Goal: Use online tool/utility: Utilize a website feature to perform a specific function

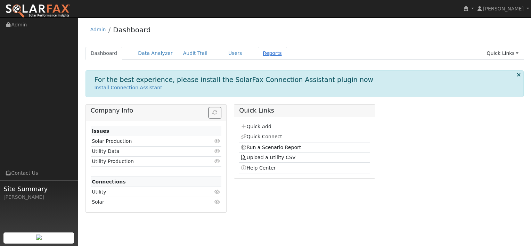
click at [261, 54] on link "Reports" at bounding box center [272, 53] width 29 height 13
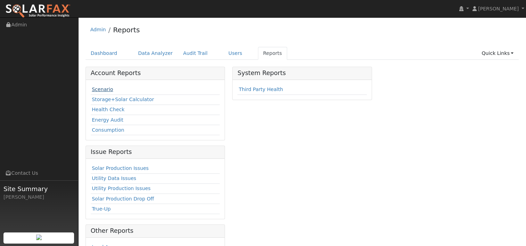
click at [103, 90] on link "Scenario" at bounding box center [102, 90] width 21 height 6
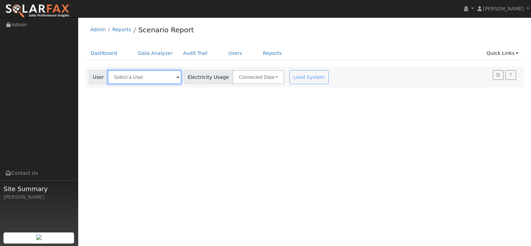
click at [153, 78] on input "text" at bounding box center [145, 77] width 74 height 14
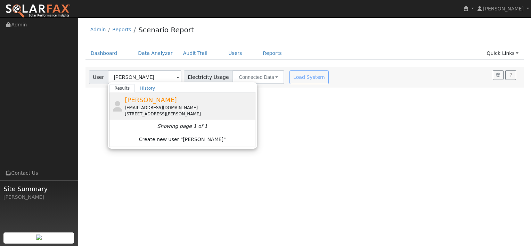
click at [146, 107] on div "[EMAIL_ADDRESS][DOMAIN_NAME]" at bounding box center [189, 108] width 129 height 6
type input "[PERSON_NAME]"
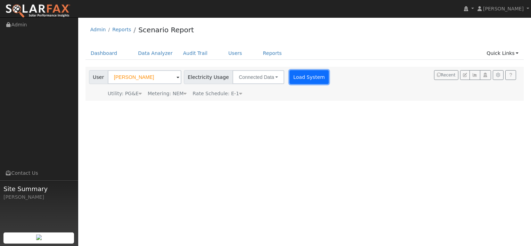
click at [295, 79] on button "Load System" at bounding box center [309, 77] width 40 height 14
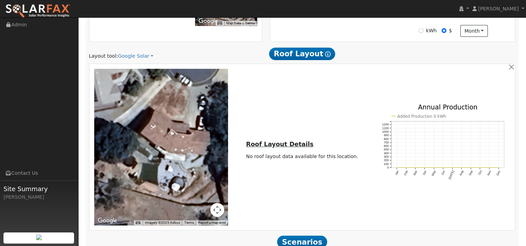
scroll to position [211, 0]
click at [136, 55] on link "Google Solar" at bounding box center [135, 55] width 35 height 7
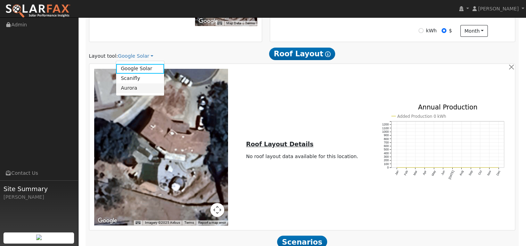
click at [132, 87] on link "Aurora" at bounding box center [140, 88] width 48 height 10
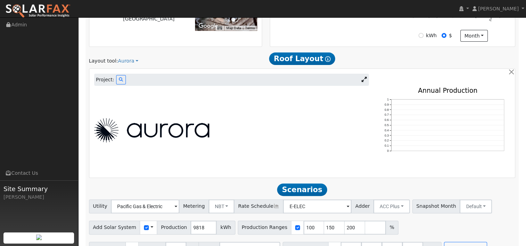
scroll to position [205, 0]
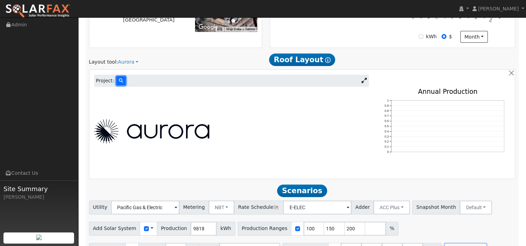
click at [119, 82] on icon at bounding box center [121, 81] width 4 height 4
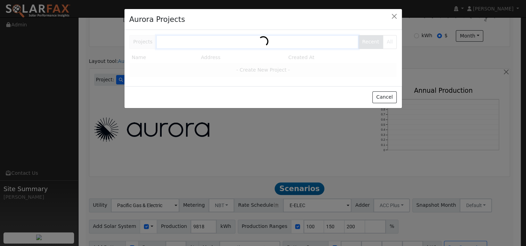
scroll to position [206, 0]
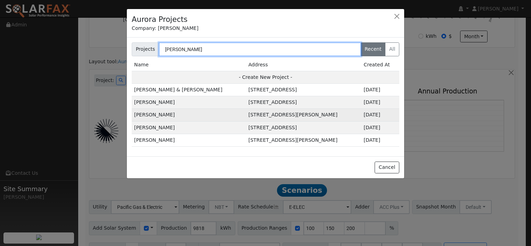
type input "jeremy"
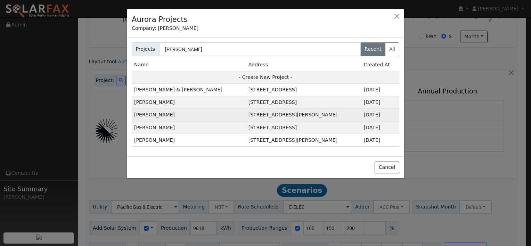
click at [154, 115] on td "Jeremy Prince" at bounding box center [189, 115] width 114 height 13
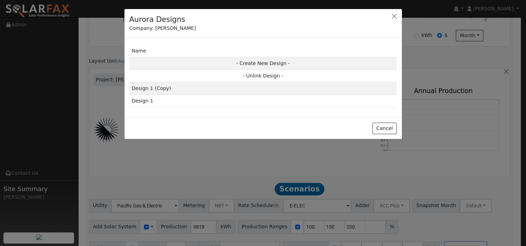
scroll to position [206, 0]
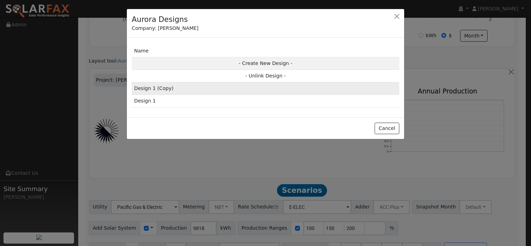
click at [183, 89] on td "Design 1 (Copy)" at bounding box center [266, 88] width 268 height 13
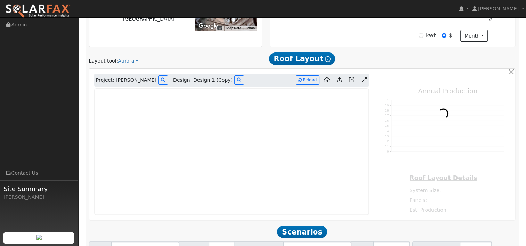
type input "15069"
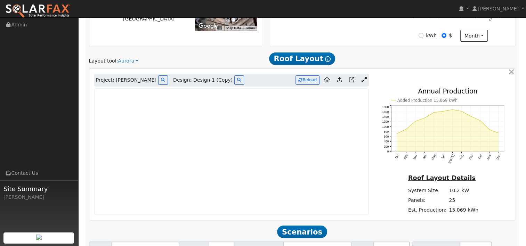
click at [363, 79] on icon at bounding box center [363, 79] width 5 height 5
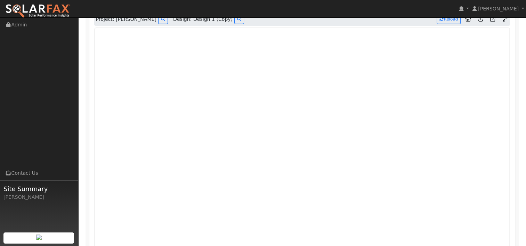
scroll to position [267, 0]
